Goal: Task Accomplishment & Management: Manage account settings

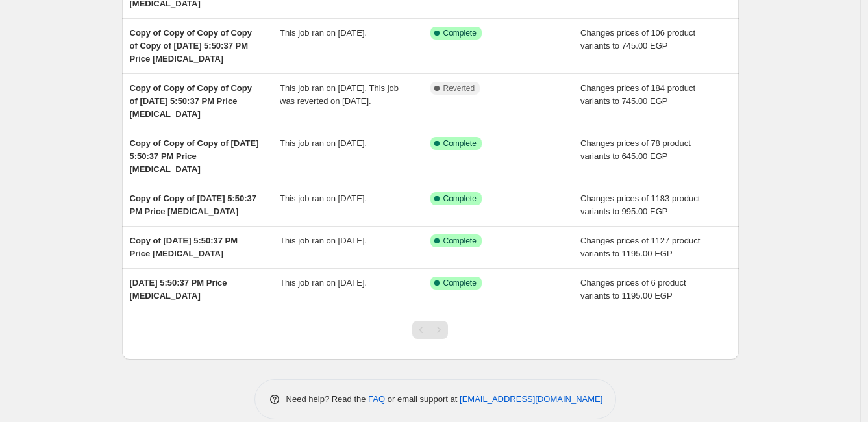
scroll to position [171, 0]
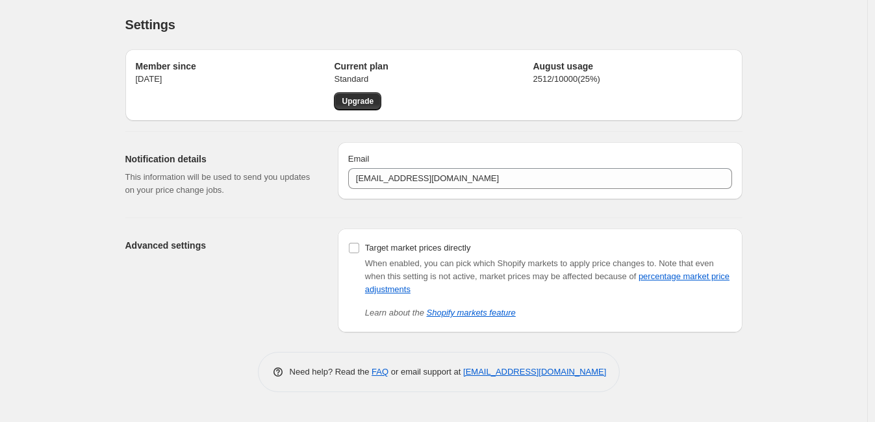
click at [366, 66] on h2 "Current plan" at bounding box center [433, 66] width 199 height 13
click at [568, 65] on h2 "August usage" at bounding box center [632, 66] width 199 height 13
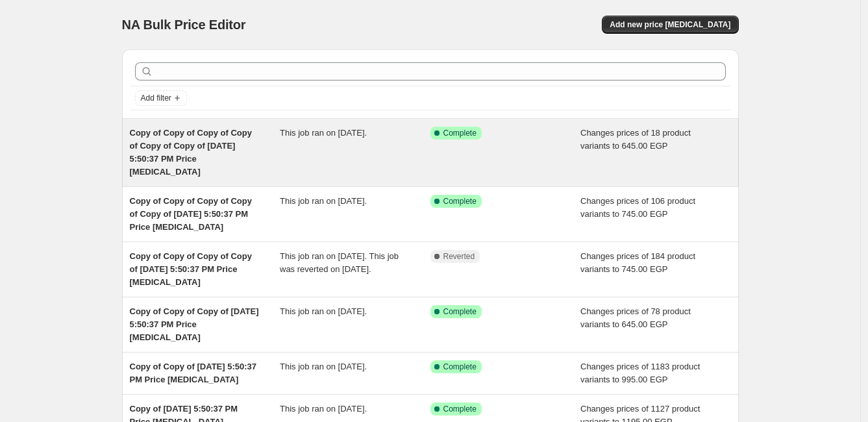
click at [515, 138] on div "Success Complete Complete" at bounding box center [496, 133] width 131 height 13
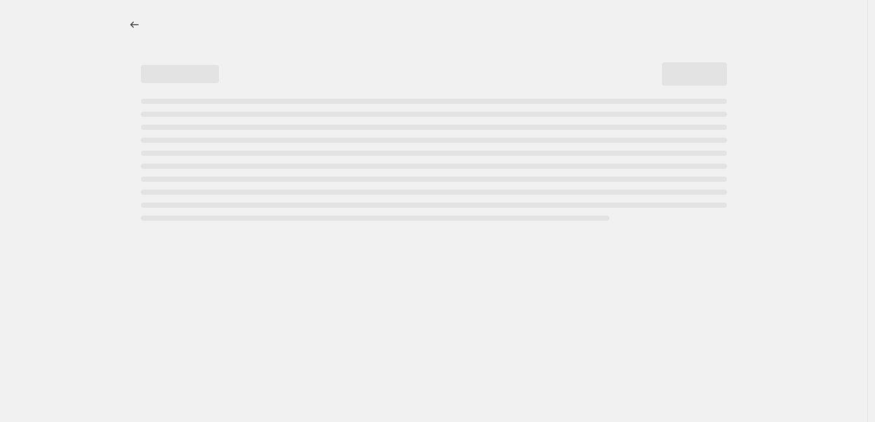
select select "remove"
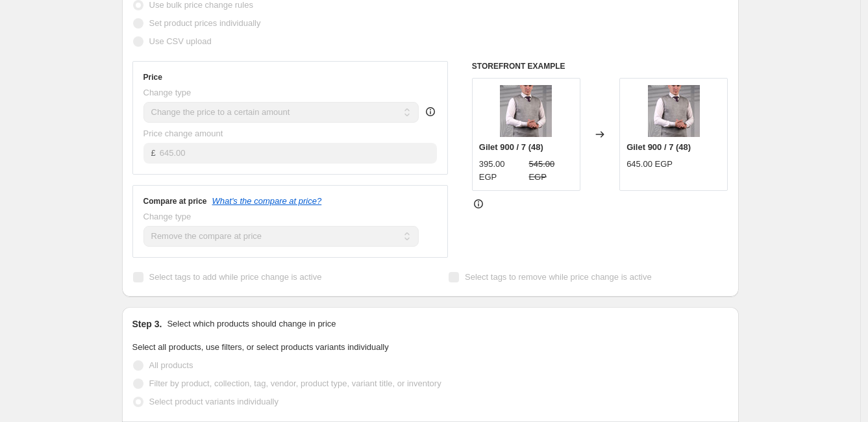
scroll to position [268, 0]
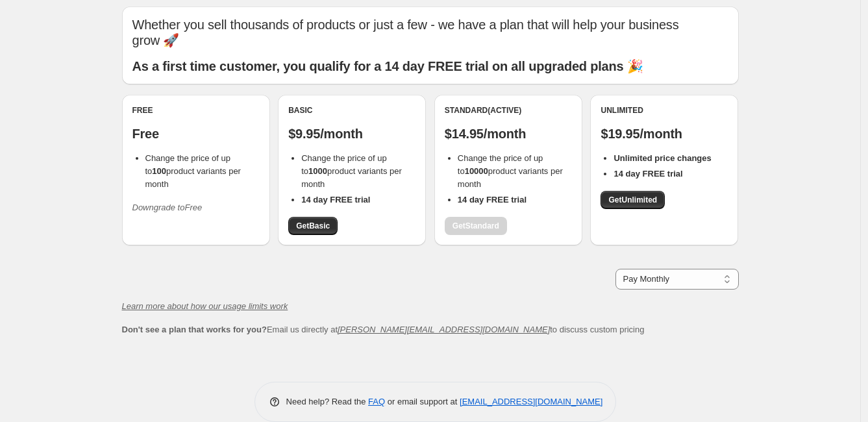
scroll to position [62, 0]
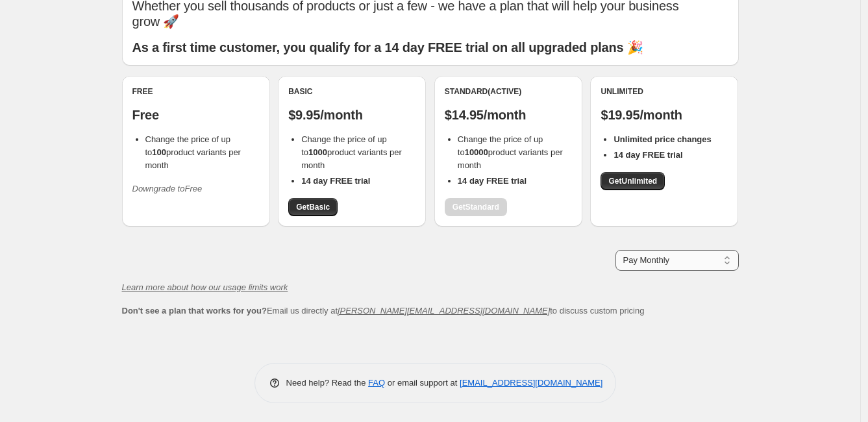
click at [707, 268] on select "Pay Monthly Pay Yearly (Save 16%)" at bounding box center [677, 260] width 123 height 21
click at [672, 334] on div "Whether you sell thousands of products or just a few - we have a plan that will…" at bounding box center [430, 166] width 617 height 356
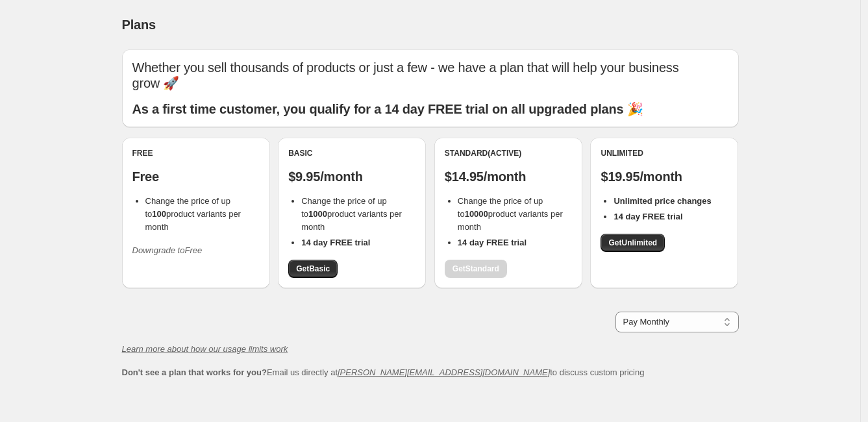
scroll to position [0, 0]
click at [829, 194] on div "Plans. This page is ready Plans Whether you sell thousands of products or just …" at bounding box center [430, 242] width 860 height 484
click at [285, 105] on b "As a first time customer, you qualify for a 14 day FREE trial on all upgraded p…" at bounding box center [387, 109] width 511 height 14
click at [297, 75] on p "Whether you sell thousands of products or just a few - we have a plan that will…" at bounding box center [430, 75] width 596 height 31
click at [179, 184] on div "Free Free Change the price of up to 100 product variants per month Downgrade to…" at bounding box center [195, 204] width 127 height 113
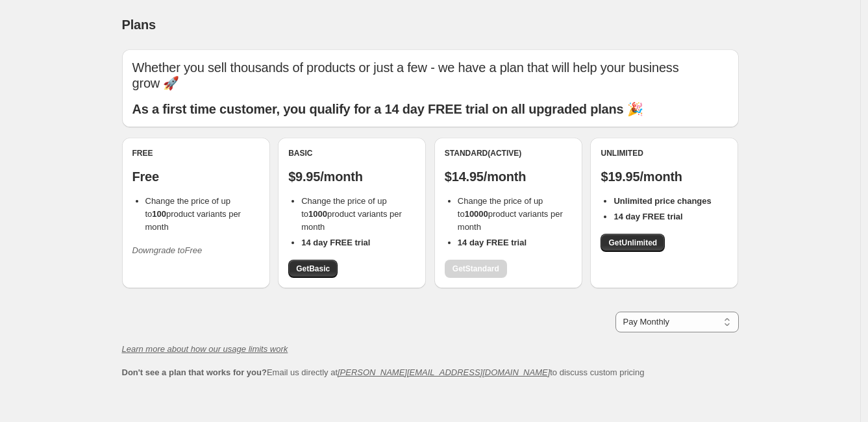
click at [151, 186] on div "Free Free Change the price of up to 100 product variants per month Downgrade to…" at bounding box center [195, 204] width 127 height 113
click at [317, 170] on p "$9.95/month" at bounding box center [351, 177] width 127 height 16
click at [306, 152] on div "Basic" at bounding box center [351, 153] width 127 height 10
drag, startPoint x: 482, startPoint y: 144, endPoint x: 477, endPoint y: 163, distance: 19.4
click at [482, 145] on div "Standard (Active) $14.95/month Change the price of up to 10000 product variants…" at bounding box center [508, 213] width 148 height 151
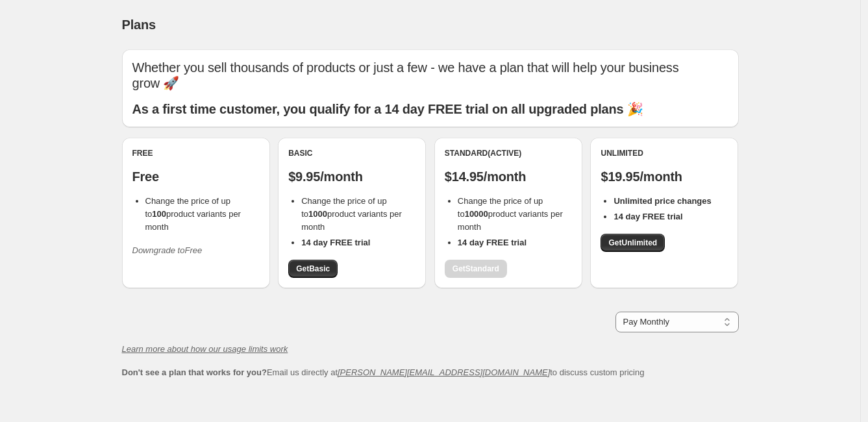
click at [468, 192] on div "Standard (Active) $14.95/month Change the price of up to 10000 product variants…" at bounding box center [508, 213] width 127 height 130
click at [649, 155] on div "Unlimited" at bounding box center [664, 153] width 127 height 10
click at [628, 184] on p "$19.95/month" at bounding box center [664, 177] width 127 height 16
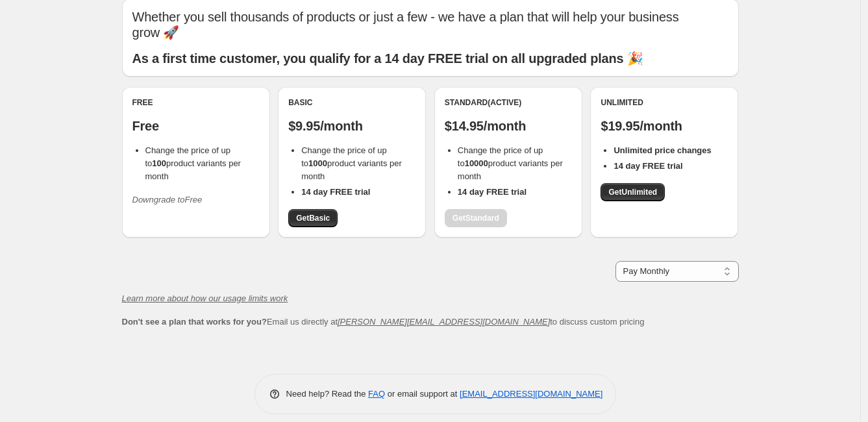
scroll to position [62, 0]
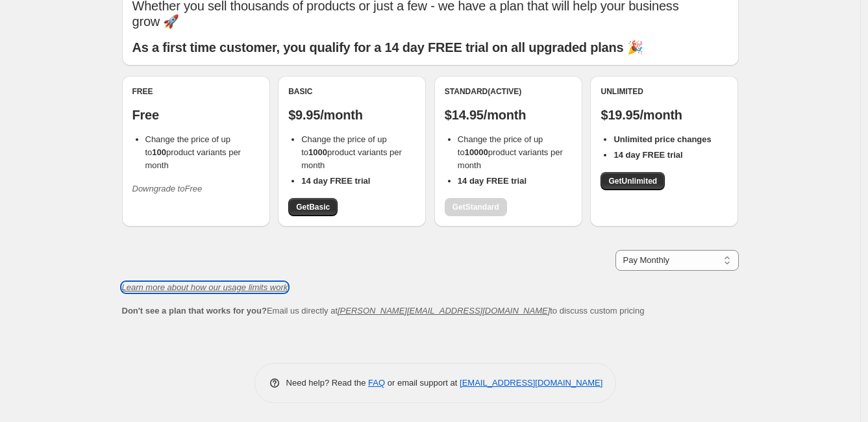
click at [244, 288] on icon "Learn more about how our usage limits work" at bounding box center [205, 287] width 166 height 10
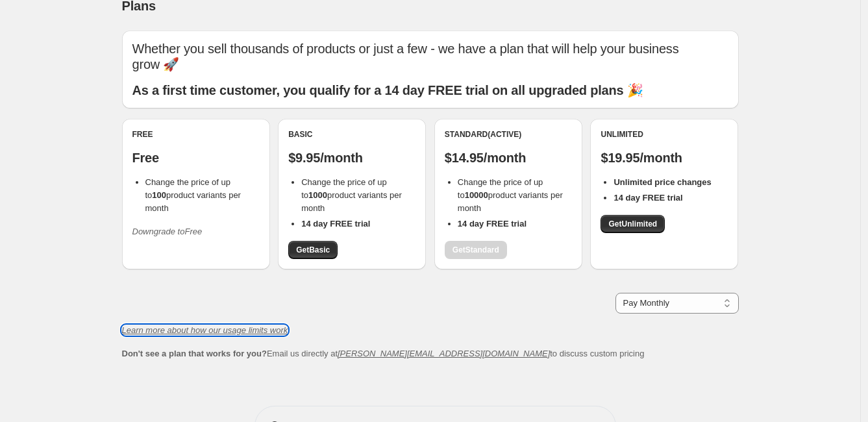
scroll to position [0, 0]
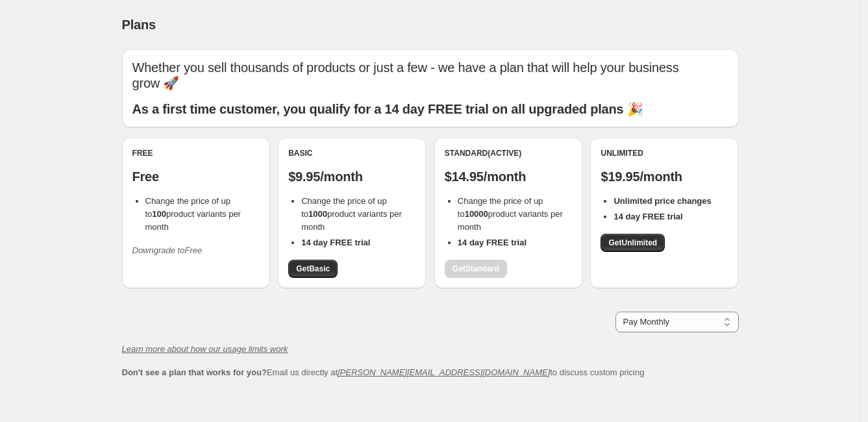
click at [395, 350] on div "Learn more about how our usage limits work" at bounding box center [430, 349] width 617 height 13
click at [188, 246] on button "Downgrade to Free" at bounding box center [168, 250] width 86 height 21
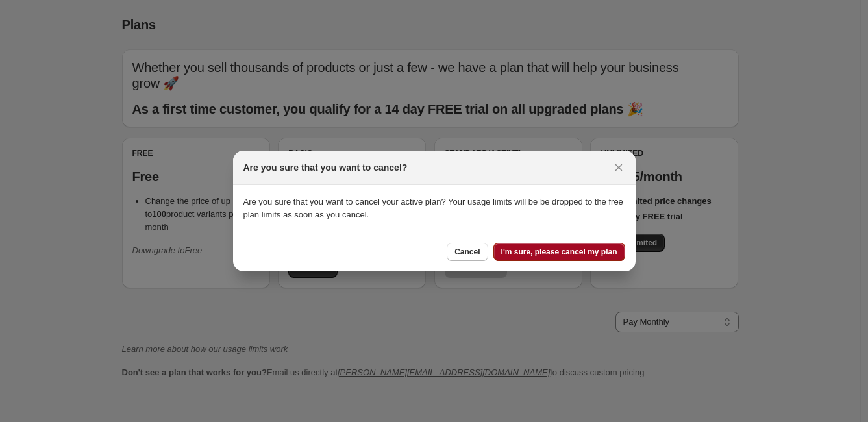
click at [512, 247] on span "I'm sure, please cancel my plan" at bounding box center [559, 252] width 116 height 10
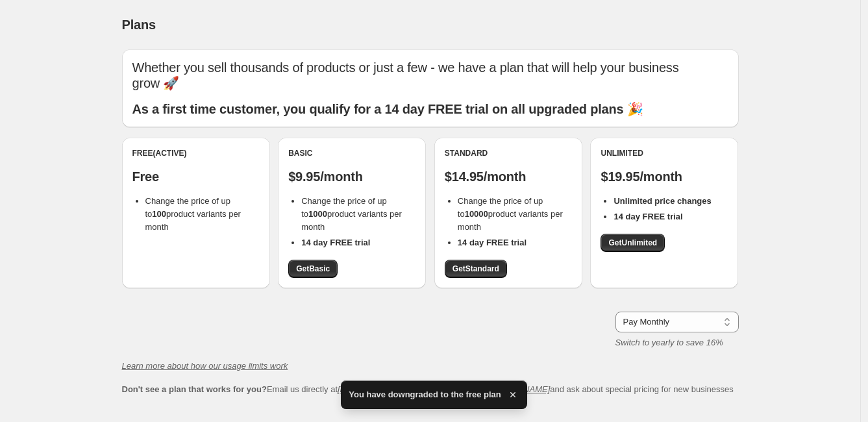
click at [501, 316] on div "Pay Monthly Pay Yearly (Save 16%) Pay Monthly Switch to yearly to save 16%" at bounding box center [430, 331] width 617 height 38
